Goal: Task Accomplishment & Management: Check status

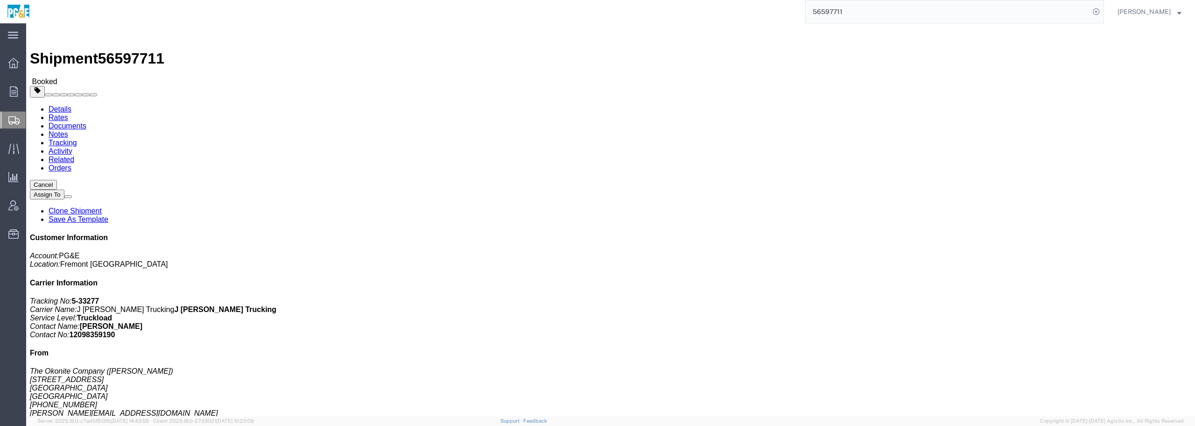
click at [0, 0] on span "Shipment Manager" at bounding box center [0, 0] width 0 height 0
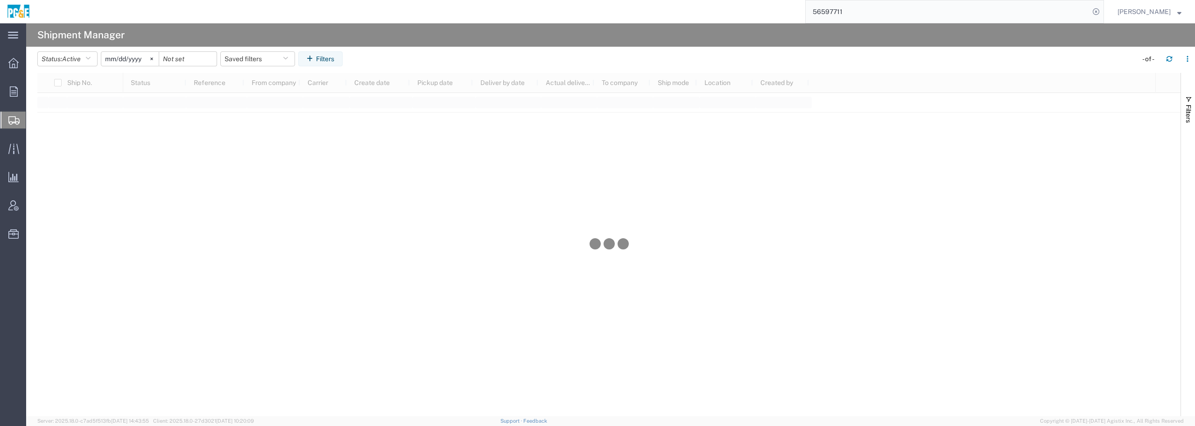
click at [133, 58] on input "[DATE]" at bounding box center [129, 59] width 57 height 14
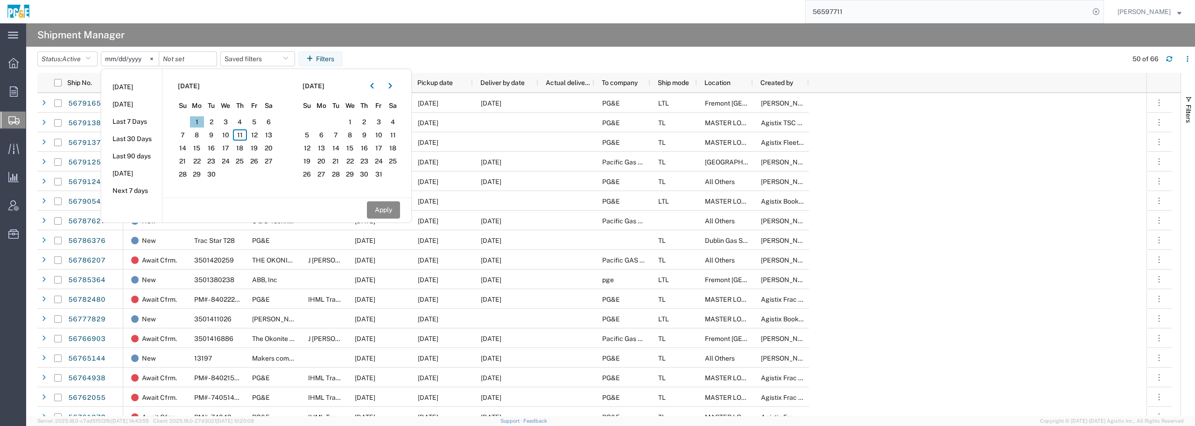
click at [204, 120] on span "1" at bounding box center [197, 121] width 14 height 11
click at [384, 211] on button "Apply" at bounding box center [383, 209] width 33 height 17
type input "[DATE]"
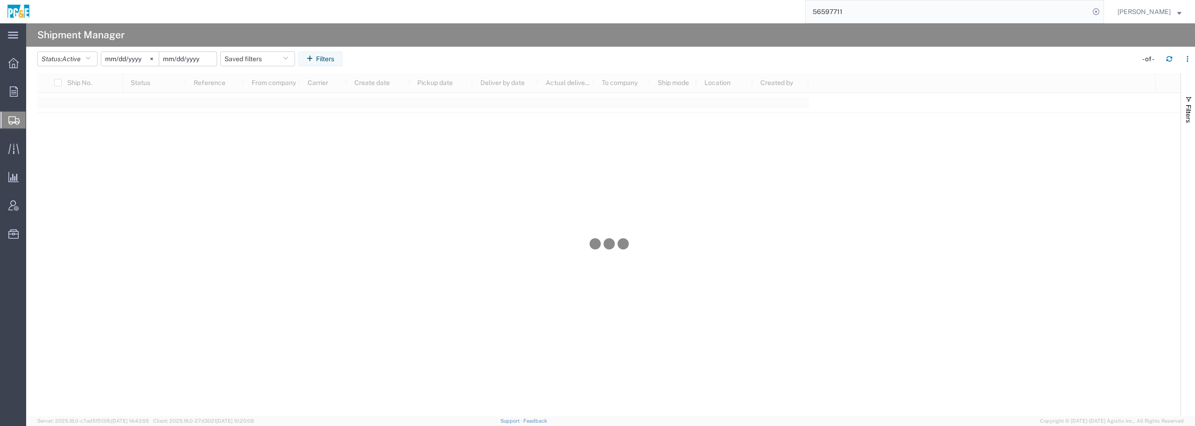
click at [202, 60] on input "date" at bounding box center [187, 59] width 57 height 14
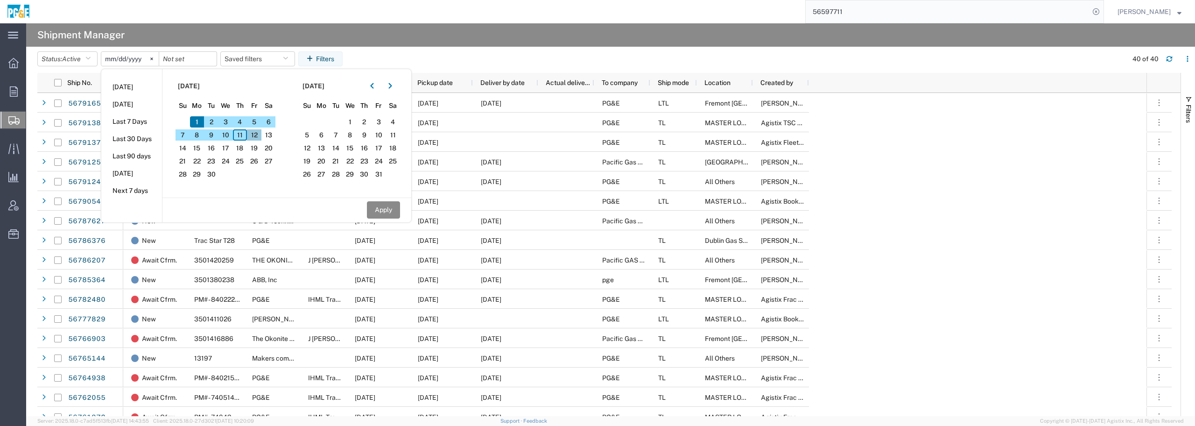
click at [258, 135] on span "12" at bounding box center [254, 134] width 14 height 11
click at [383, 209] on button "Apply" at bounding box center [383, 209] width 33 height 17
type input "[DATE]"
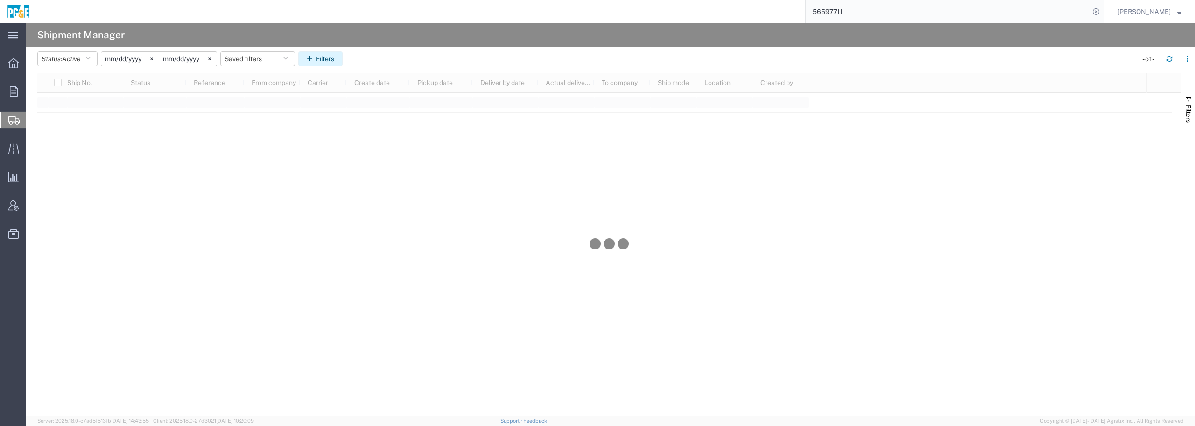
click at [320, 52] on button "Filters" at bounding box center [320, 58] width 44 height 15
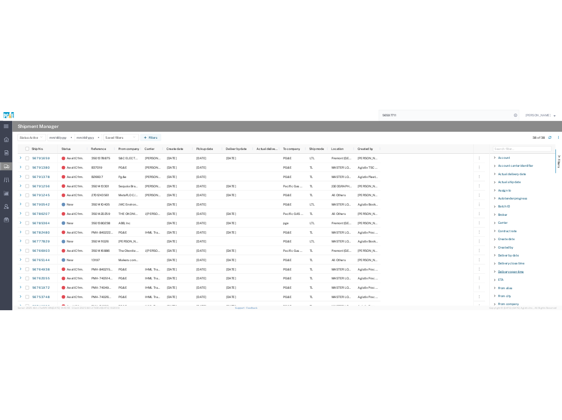
scroll to position [58, 0]
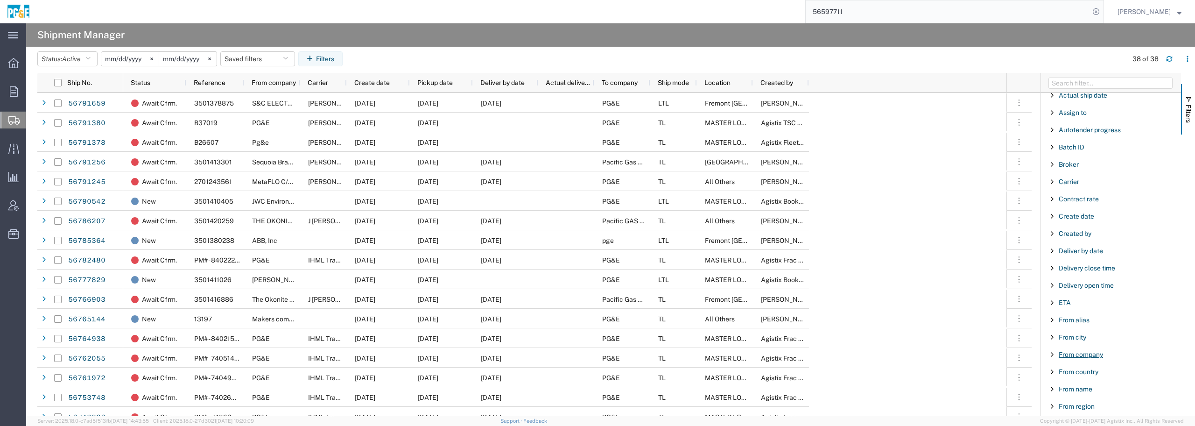
click at [1066, 355] on span "From company" at bounding box center [1081, 354] width 44 height 7
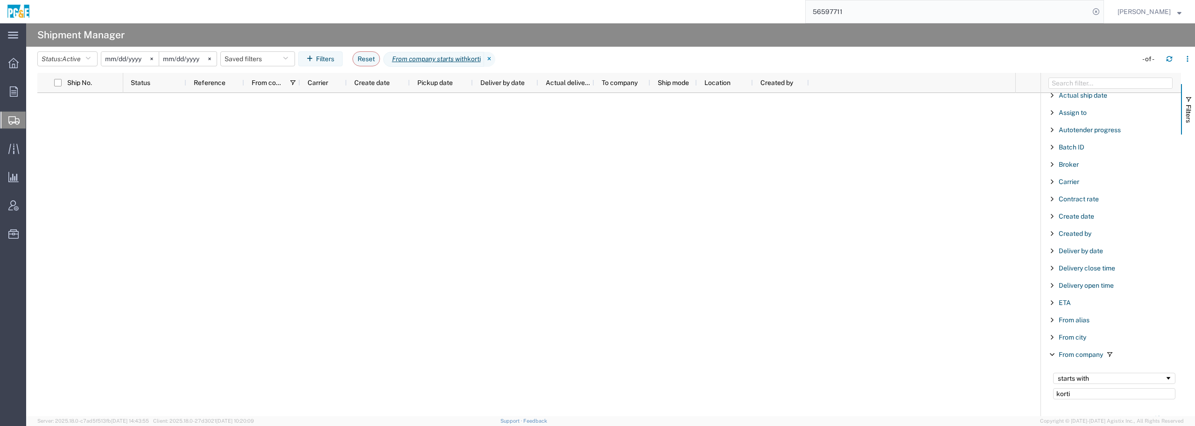
type input "korti"
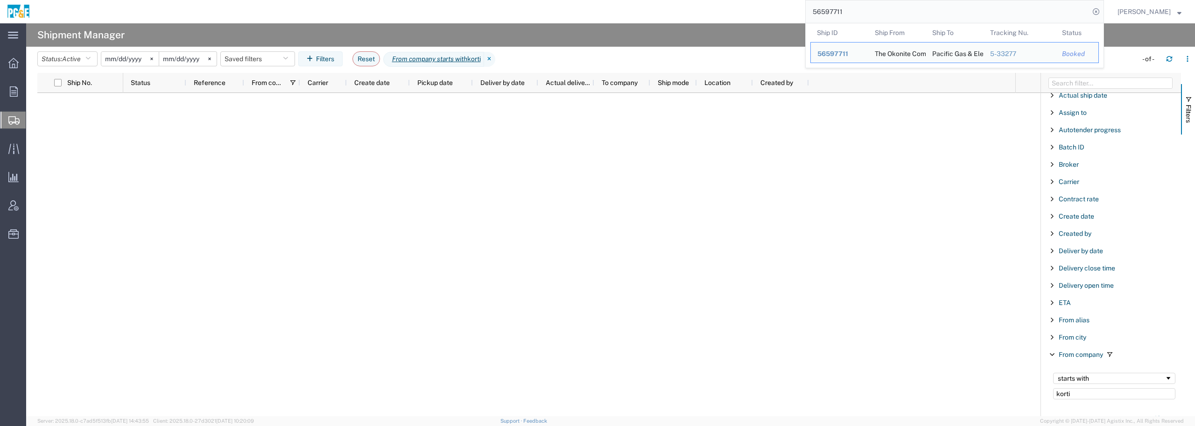
drag, startPoint x: 894, startPoint y: 12, endPoint x: 698, endPoint y: 19, distance: 196.2
click at [698, 19] on div "56597711 Ship ID Ship From Ship To Tracking Nu. Status Ship ID 56597711 Ship Fr…" at bounding box center [570, 11] width 1067 height 23
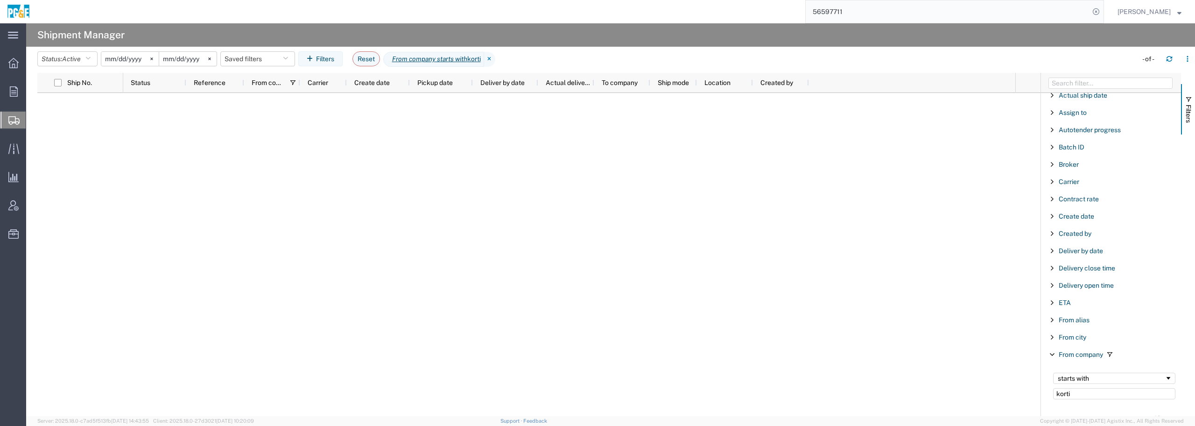
paste input "3501413304"
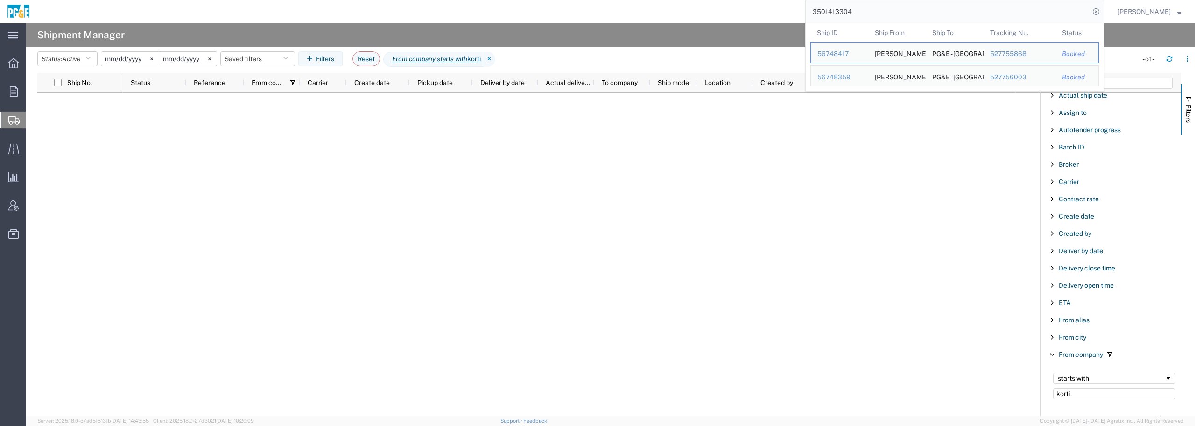
drag, startPoint x: 898, startPoint y: 8, endPoint x: 860, endPoint y: 11, distance: 37.9
click at [860, 9] on input "3501413304" at bounding box center [948, 11] width 284 height 22
drag, startPoint x: 860, startPoint y: 14, endPoint x: 750, endPoint y: 13, distance: 110.6
click at [750, 13] on div "3501413304 Ship ID Ship From Ship To Tracking Nu. Status Ship ID 56748417 Ship …" at bounding box center [570, 11] width 1067 height 23
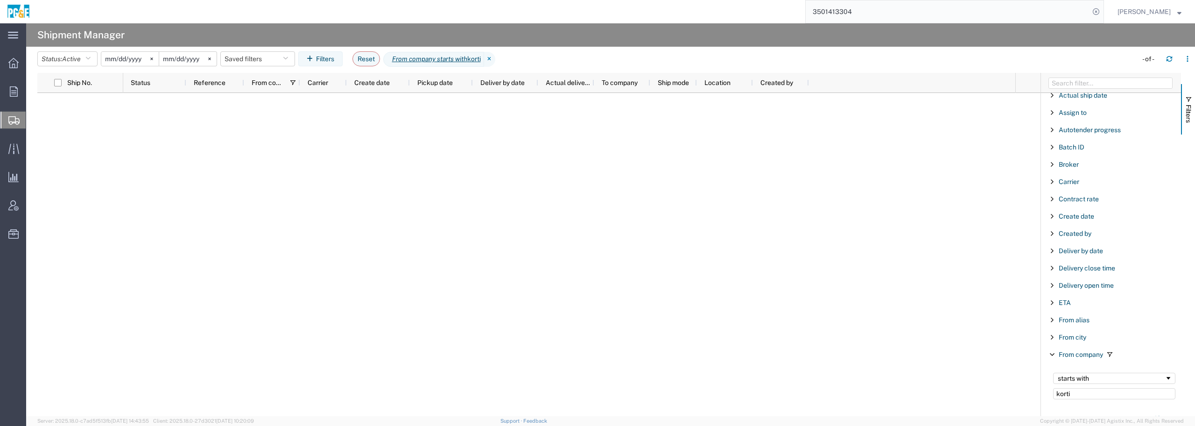
paste input "0630"
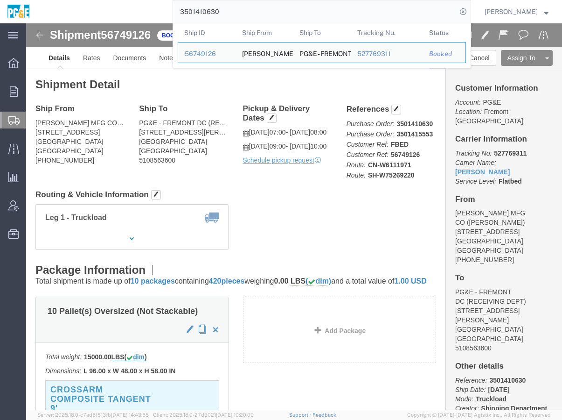
drag, startPoint x: 247, startPoint y: 14, endPoint x: 134, endPoint y: 16, distance: 112.5
click at [134, 16] on div "3501410630 Ship ID Ship From Ship To Tracking Nu. Status Ship ID 56749126 Ship …" at bounding box center [254, 11] width 435 height 23
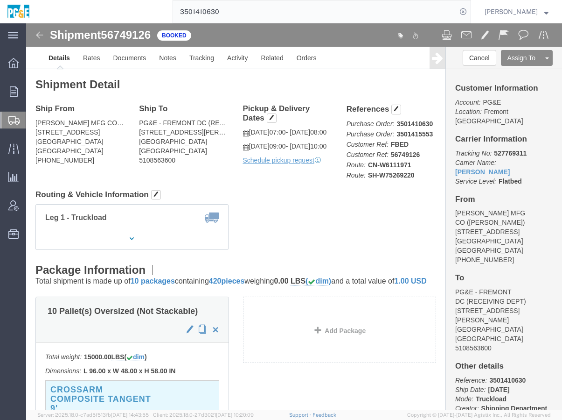
paste input "5553"
type input "3501415553"
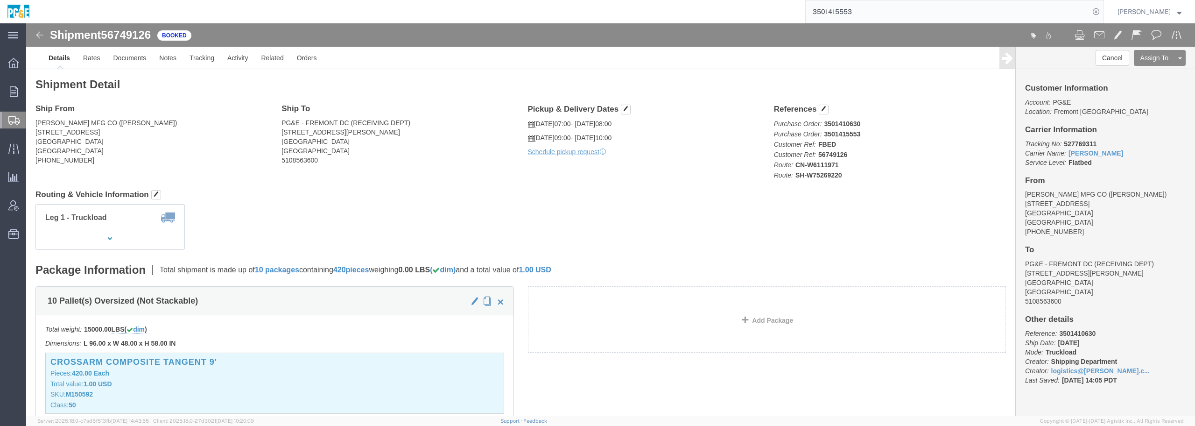
click at [868, 15] on input "3501415553" at bounding box center [948, 11] width 284 height 22
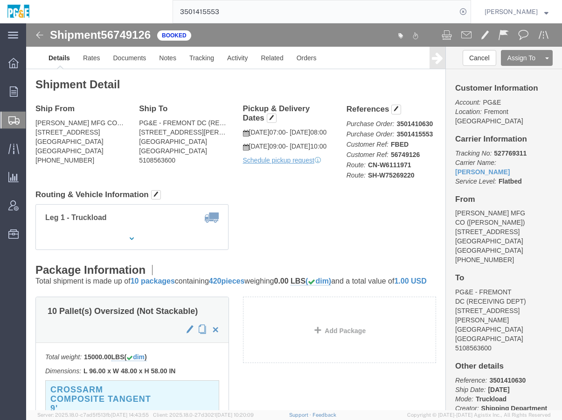
click at [0, 0] on span "Shipment Manager" at bounding box center [0, 0] width 0 height 0
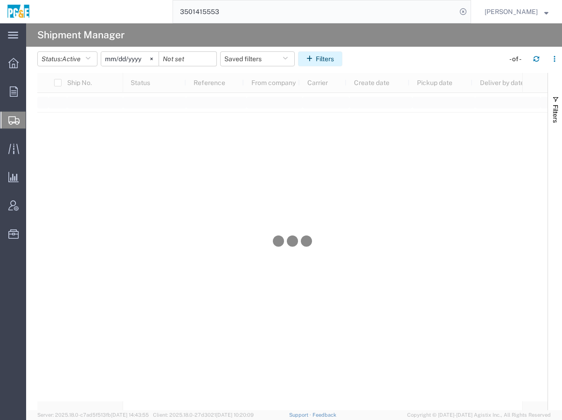
click at [327, 61] on button "Filters" at bounding box center [320, 58] width 44 height 15
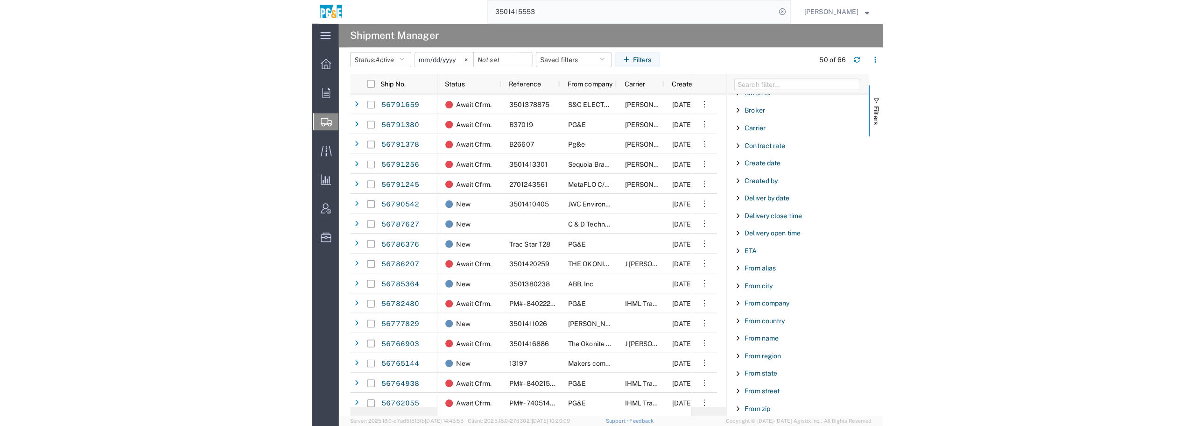
scroll to position [117, 0]
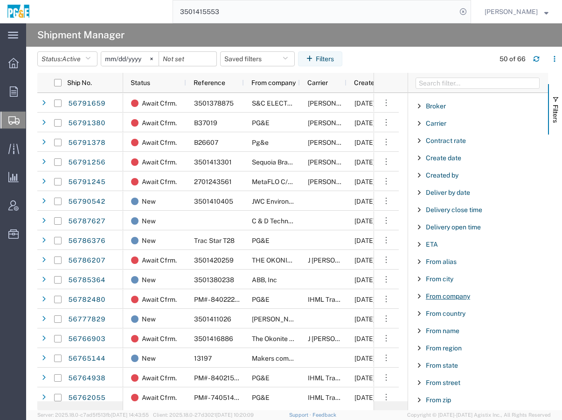
click at [434, 295] on span "From company" at bounding box center [448, 295] width 44 height 7
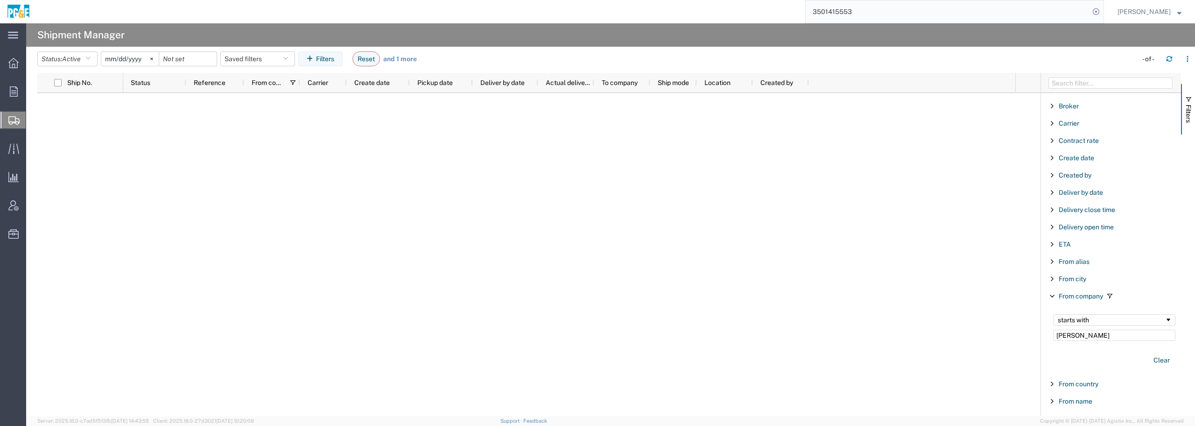
type input "[PERSON_NAME]"
click at [195, 55] on input "date" at bounding box center [187, 59] width 57 height 14
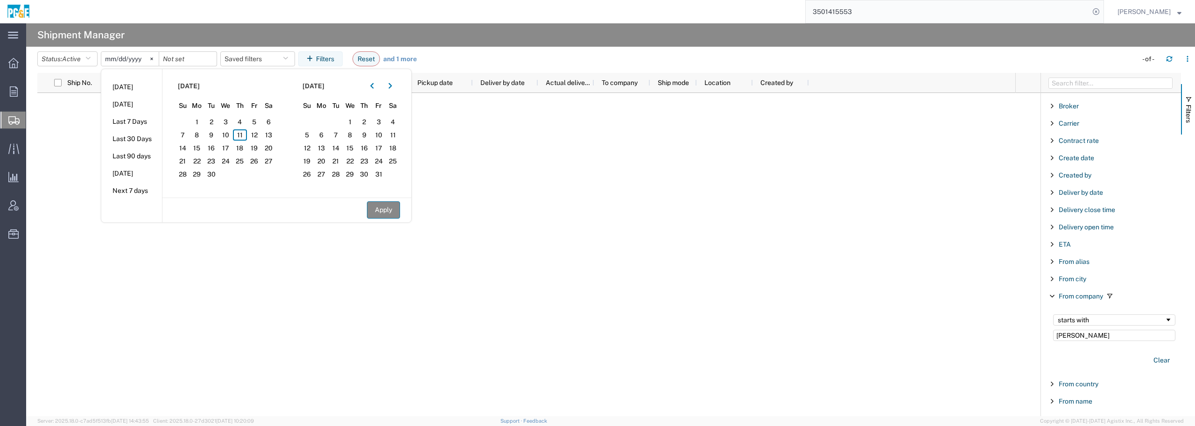
click at [377, 210] on button "Apply" at bounding box center [383, 209] width 33 height 17
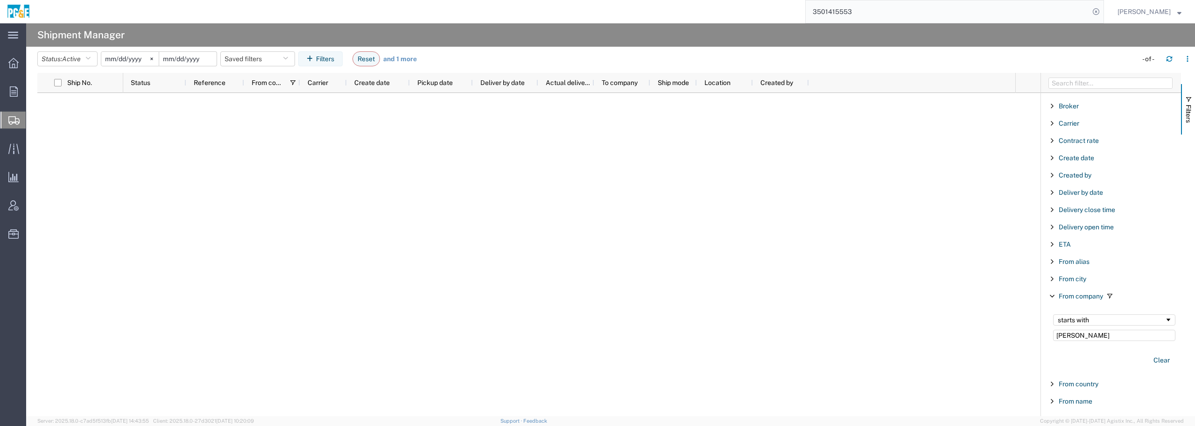
click at [206, 59] on input "date" at bounding box center [187, 59] width 57 height 14
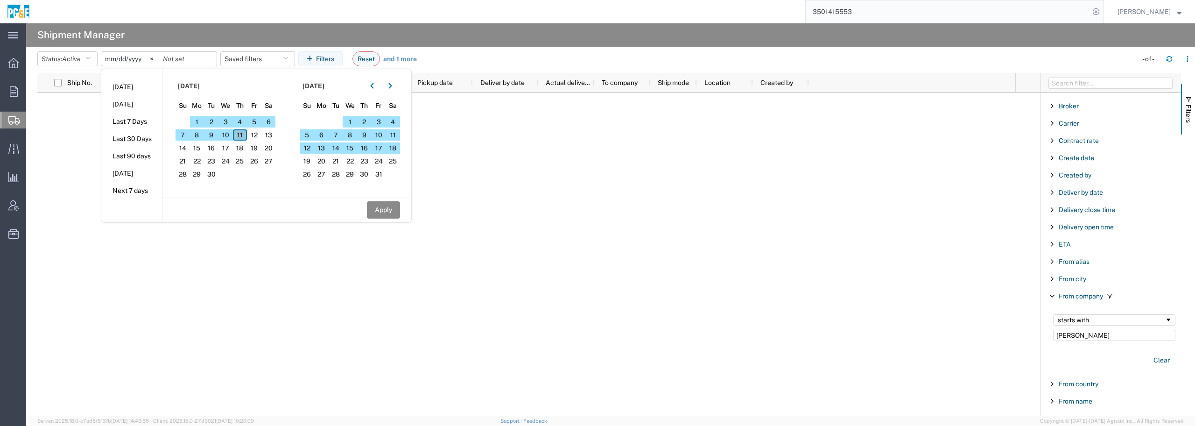
click at [241, 136] on span "11" at bounding box center [240, 134] width 14 height 11
click at [393, 208] on button "Apply" at bounding box center [383, 209] width 33 height 17
type input "[DATE]"
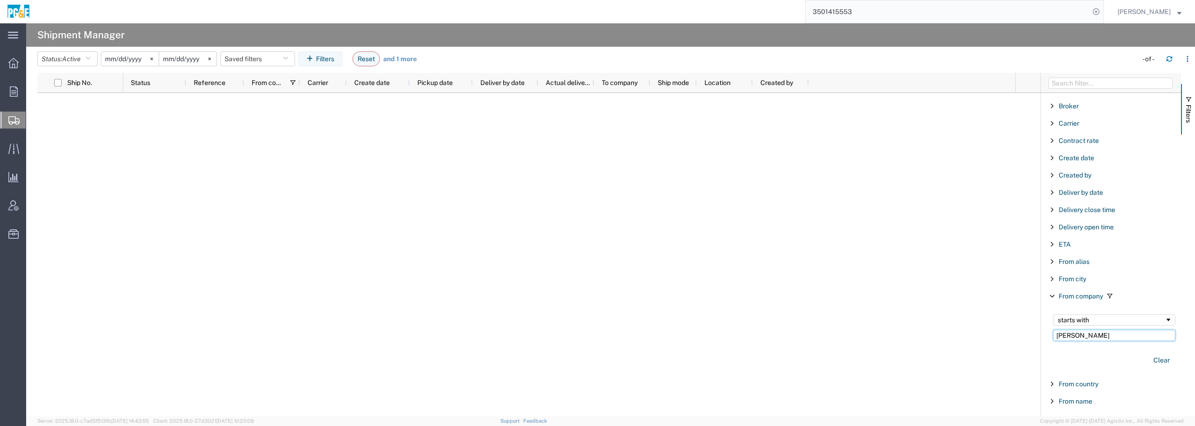
click at [1099, 335] on input "[PERSON_NAME]" at bounding box center [1114, 335] width 122 height 11
type input "KORT"
click at [89, 56] on icon "button" at bounding box center [87, 59] width 5 height 7
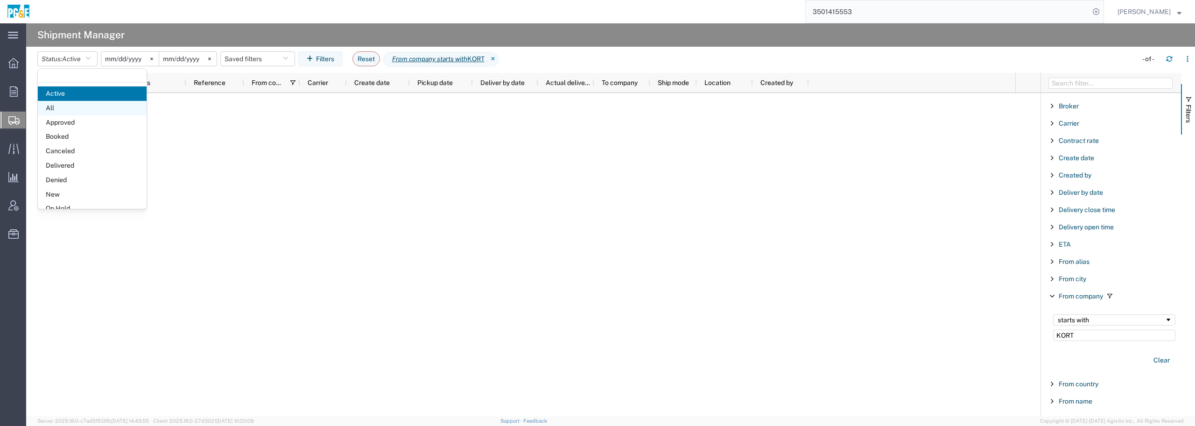
click at [67, 110] on span "All" at bounding box center [92, 108] width 109 height 14
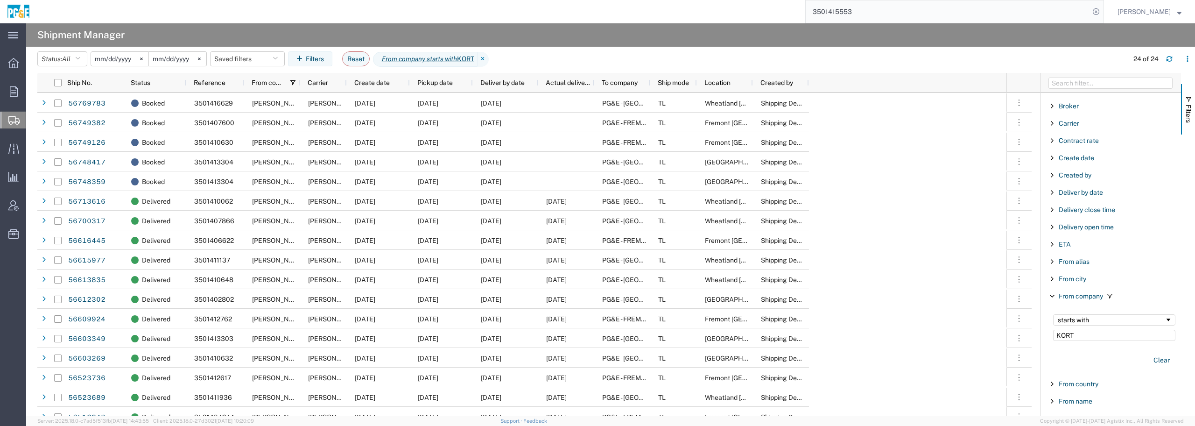
click at [115, 61] on input "[DATE]" at bounding box center [119, 59] width 57 height 14
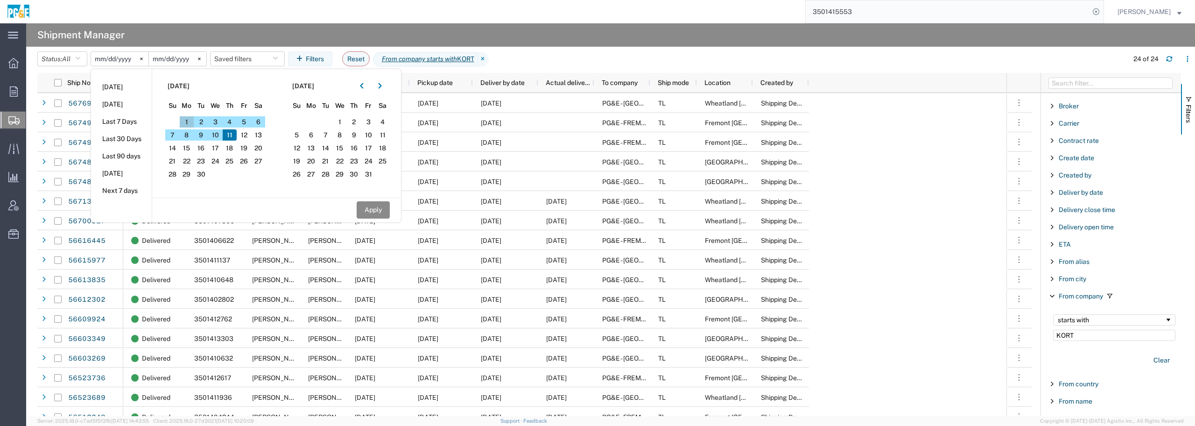
click at [188, 121] on span "1" at bounding box center [187, 121] width 14 height 11
click at [372, 213] on button "Apply" at bounding box center [373, 209] width 33 height 17
type input "[DATE]"
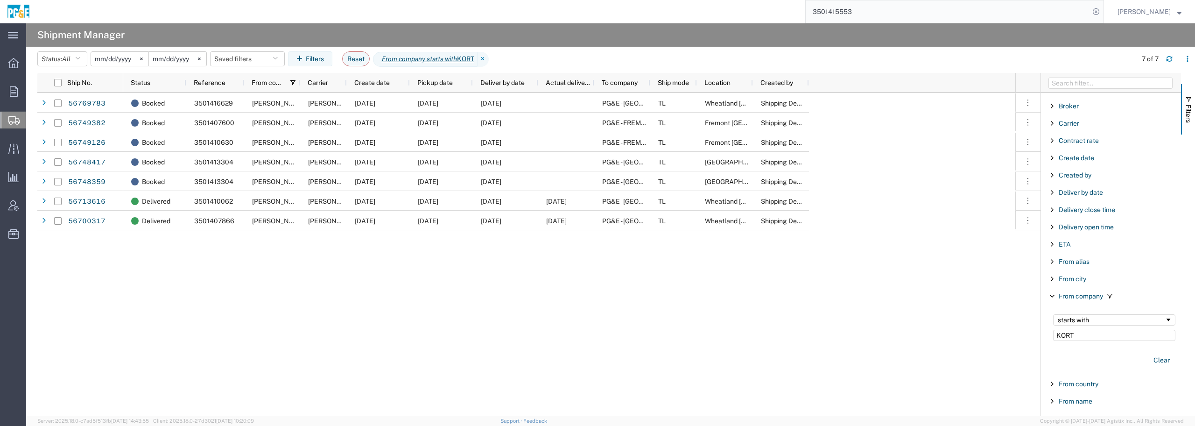
click at [124, 62] on input "[DATE]" at bounding box center [119, 59] width 57 height 14
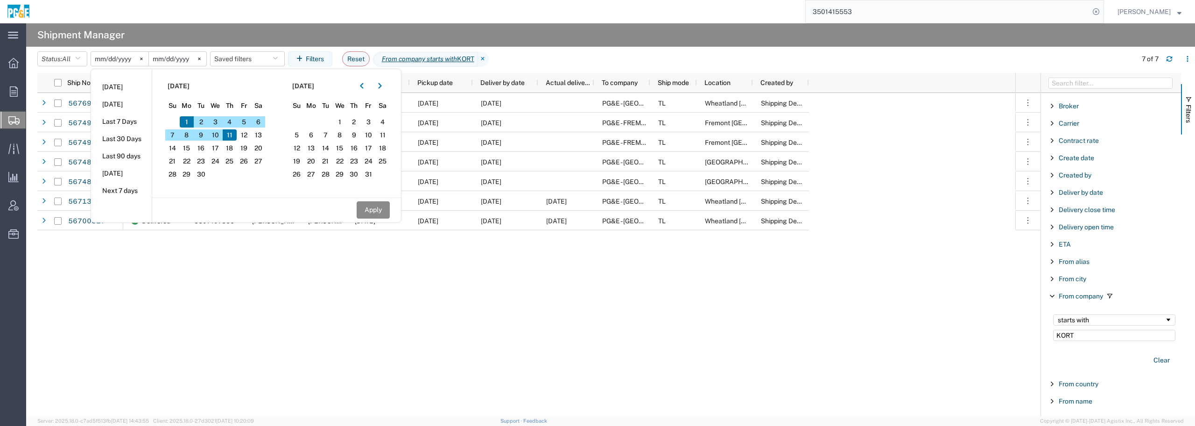
click at [252, 283] on div "Booked 3501416629 [PERSON_NAME] MFG CO [PERSON_NAME] [DATE] [DATE] [DATE] PG&E …" at bounding box center [569, 254] width 892 height 323
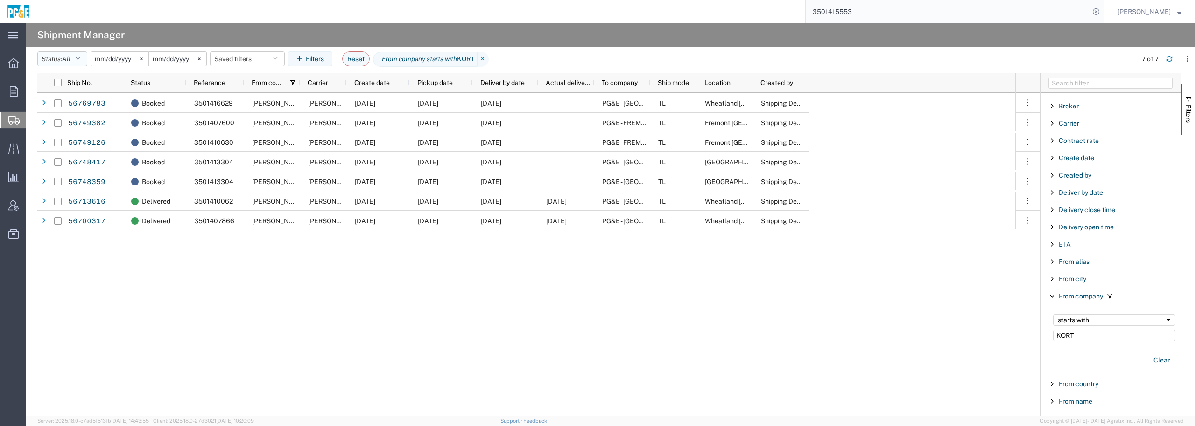
click at [80, 57] on icon "button" at bounding box center [77, 59] width 5 height 7
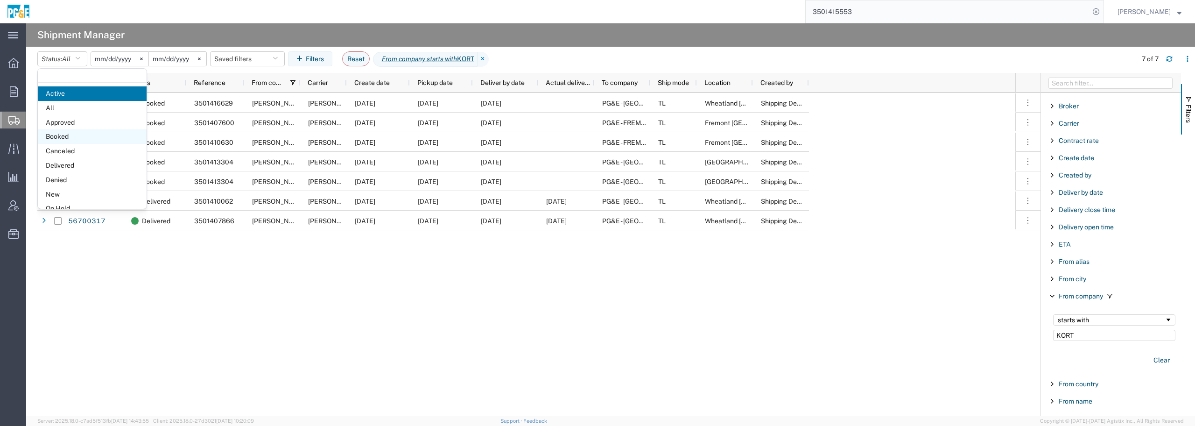
click at [78, 139] on span "Booked" at bounding box center [92, 136] width 109 height 14
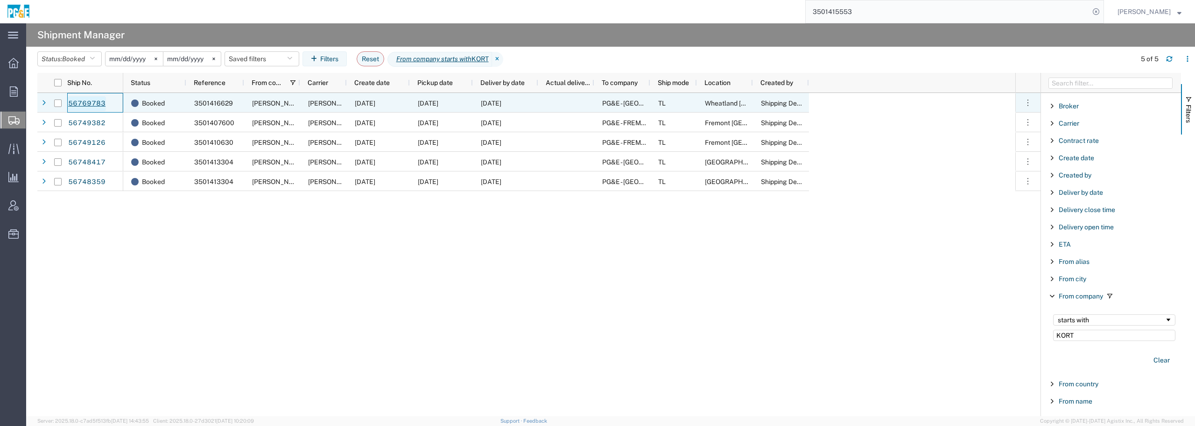
click at [75, 102] on link "56769783" at bounding box center [87, 103] width 38 height 15
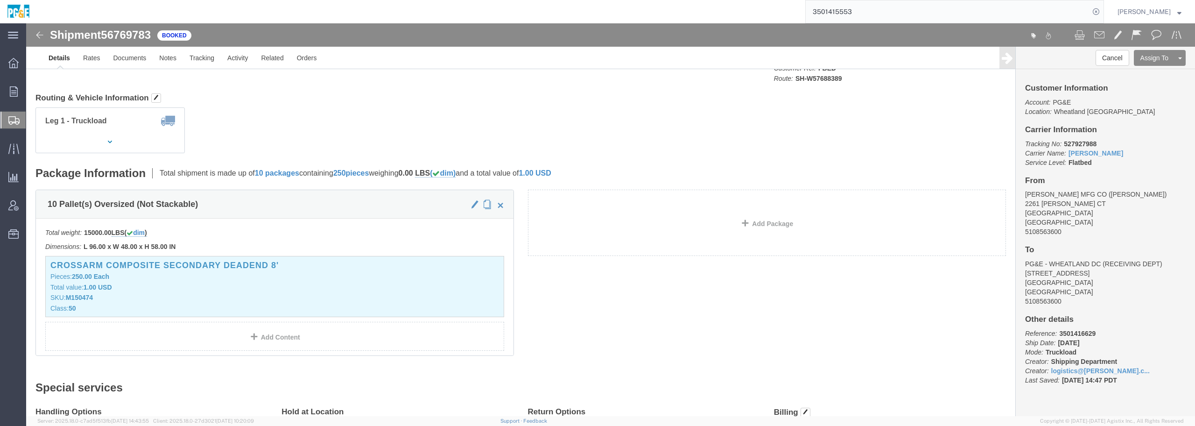
scroll to position [117, 0]
